Goal: Learn about a topic

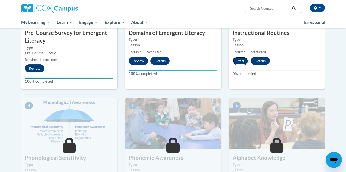
click at [243, 62] on button "Start" at bounding box center [240, 61] width 16 height 8
